Goal: Task Accomplishment & Management: Use online tool/utility

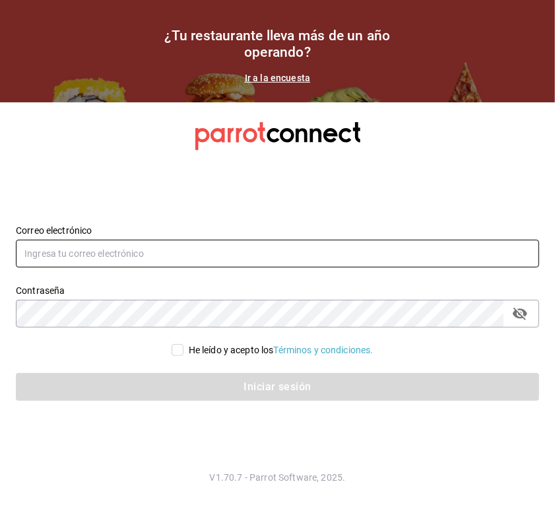
type input "[PERSON_NAME][EMAIL_ADDRESS][PERSON_NAME][DOMAIN_NAME]"
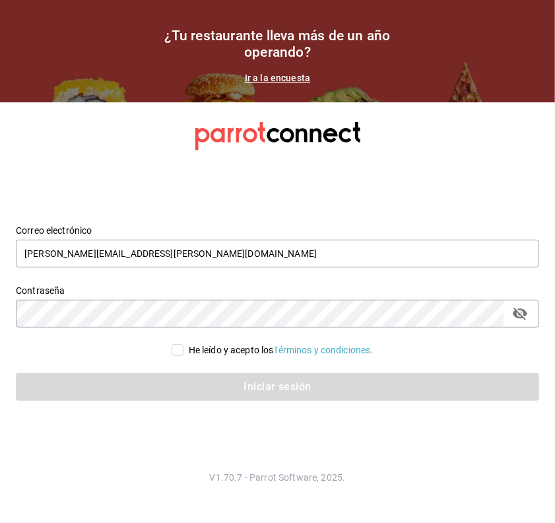
click at [174, 351] on input "He leído y acepto los Términos y condiciones." at bounding box center [178, 350] width 12 height 12
checkbox input "true"
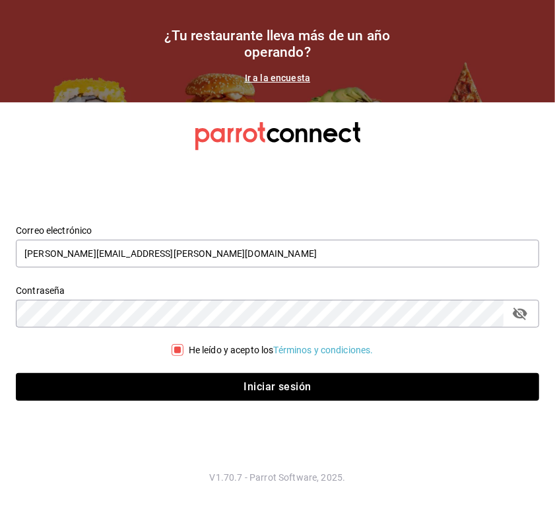
click at [195, 368] on div "Iniciar sesión" at bounding box center [270, 379] width 540 height 44
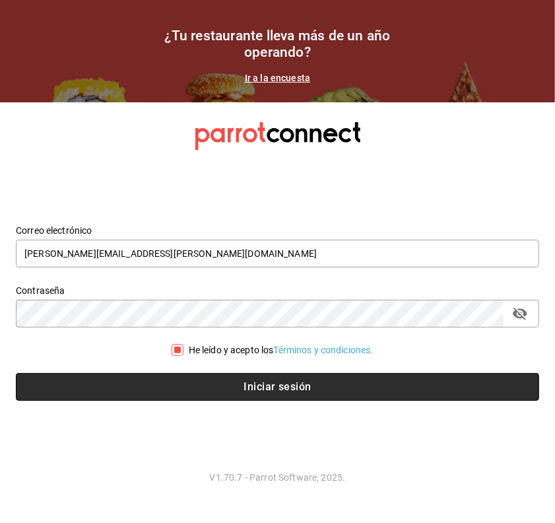
click at [195, 390] on button "Iniciar sesión" at bounding box center [278, 387] width 524 height 28
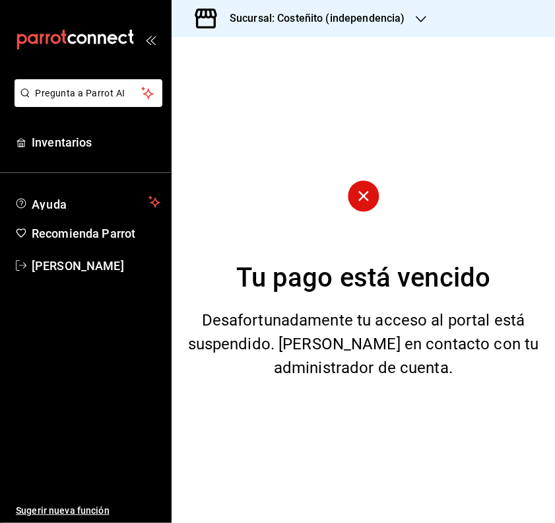
click at [284, 7] on div "Sucursal: Costeñito (independencia)" at bounding box center [307, 18] width 250 height 37
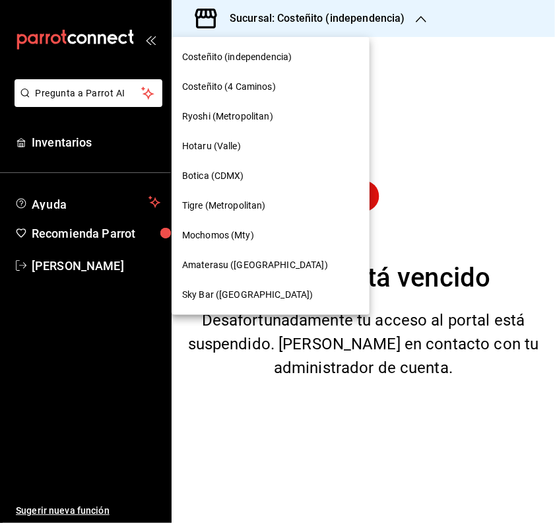
click at [213, 240] on span "Mochomos (Mty)" at bounding box center [218, 235] width 72 height 14
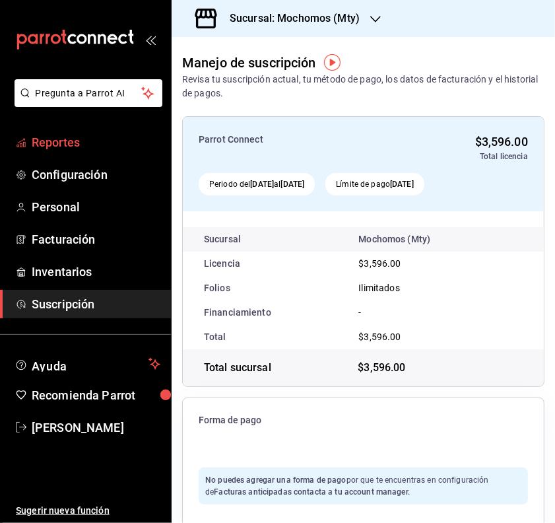
click at [73, 153] on link "Reportes" at bounding box center [85, 142] width 171 height 28
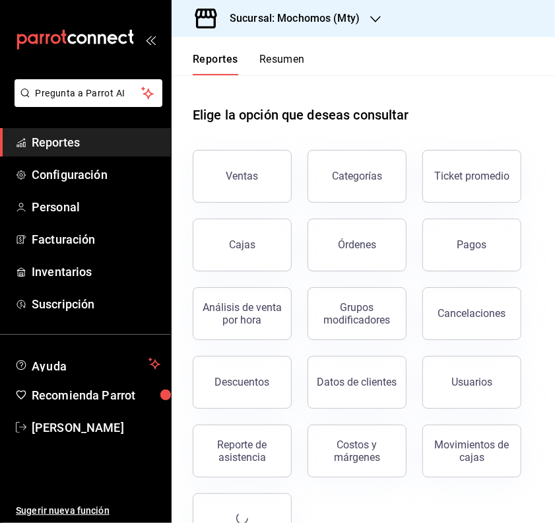
click at [446, 236] on button "Pagos" at bounding box center [472, 245] width 99 height 53
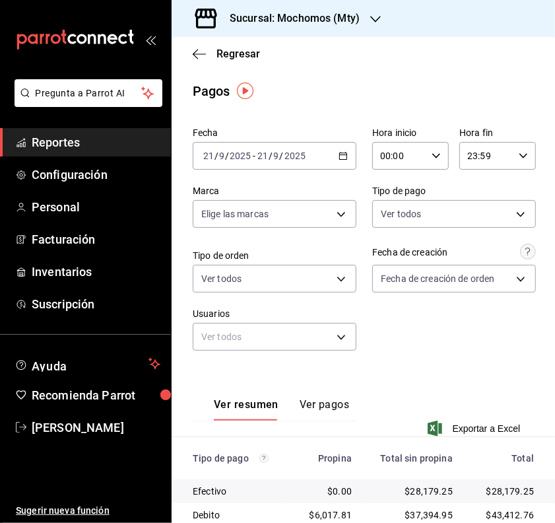
click at [328, 157] on div "[DATE] [DATE] - [DATE] [DATE]" at bounding box center [275, 156] width 164 height 28
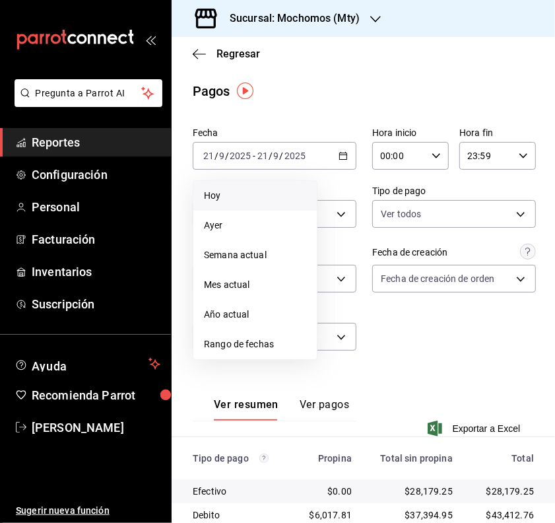
click at [221, 200] on span "Hoy" at bounding box center [255, 196] width 102 height 14
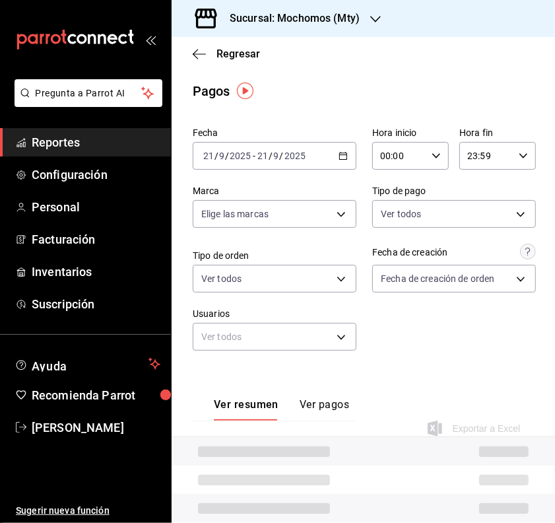
click at [382, 147] on input "00:00" at bounding box center [399, 156] width 54 height 26
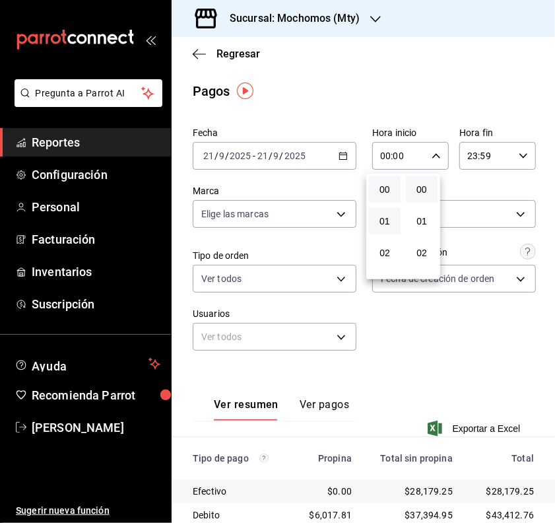
scroll to position [165, 0]
click at [385, 187] on button "05" at bounding box center [385, 183] width 32 height 26
type input "05:00"
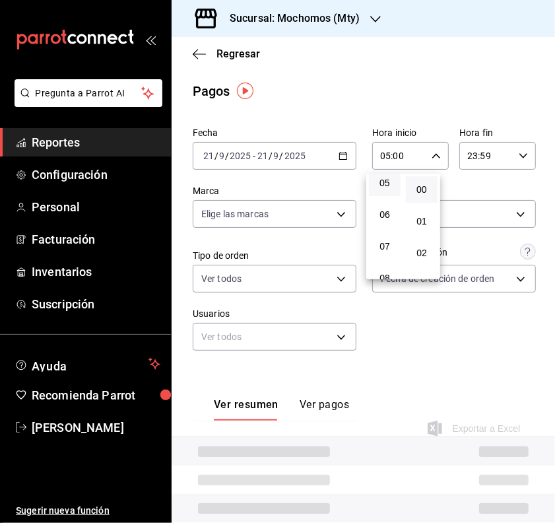
click at [426, 302] on div at bounding box center [277, 261] width 555 height 523
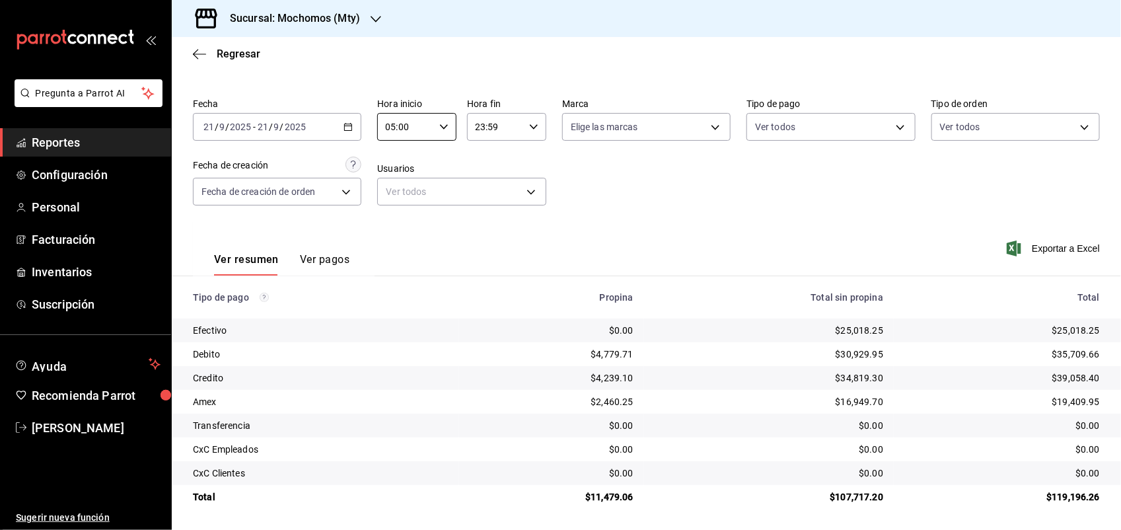
scroll to position [30, 0]
